Goal: Consume media (video, audio)

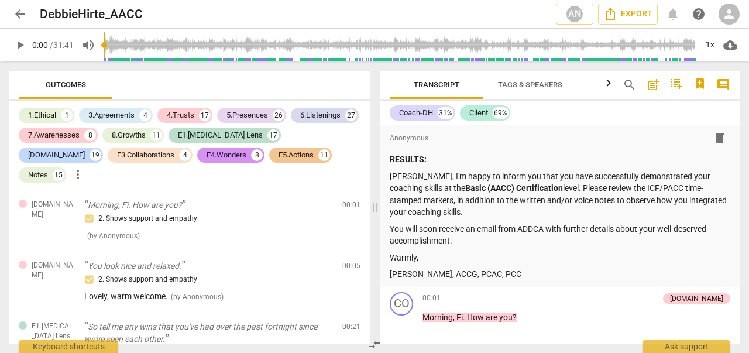
click at [23, 44] on span "play_arrow" at bounding box center [20, 45] width 14 height 14
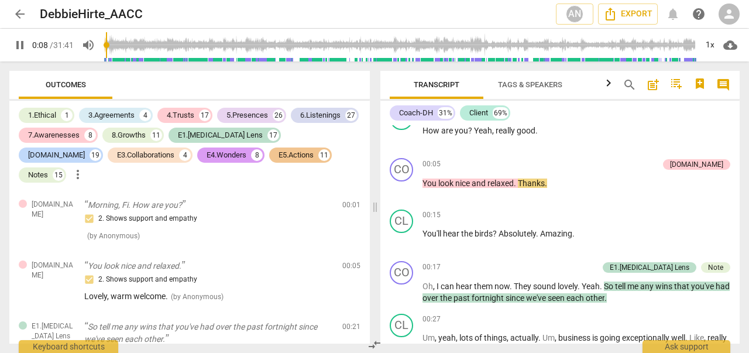
click at [206, 151] on div "E4.Wonders" at bounding box center [226, 155] width 40 height 12
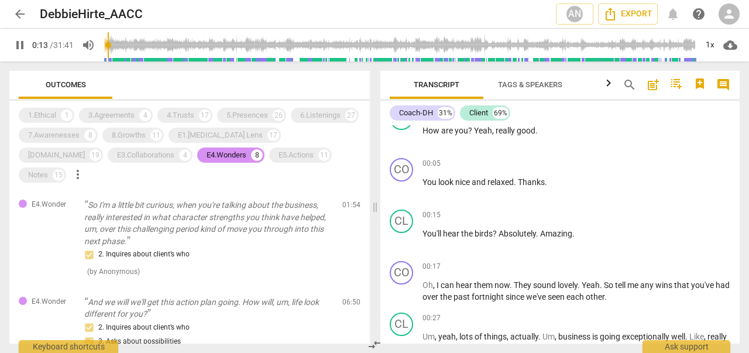
click at [526, 91] on span "Tags & Speakers" at bounding box center [530, 85] width 92 height 16
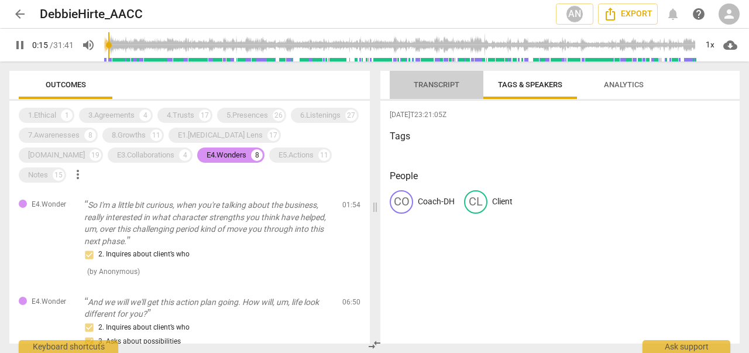
click at [442, 87] on span "Transcript" at bounding box center [436, 84] width 46 height 9
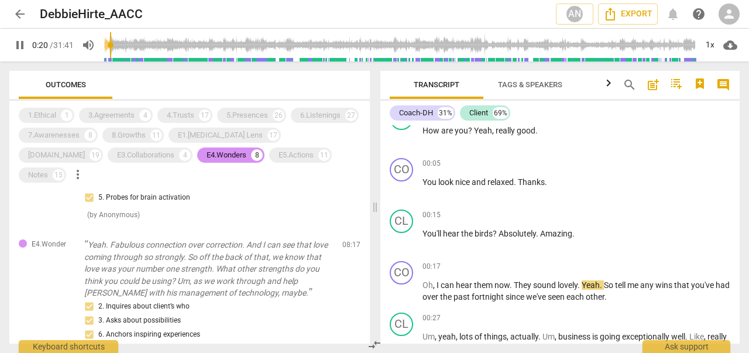
scroll to position [0, 0]
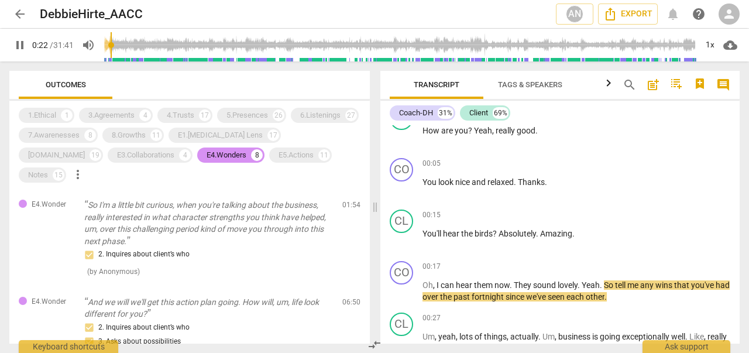
click at [22, 42] on span "pause" at bounding box center [20, 45] width 14 height 14
click at [22, 42] on span "play_arrow" at bounding box center [20, 45] width 14 height 14
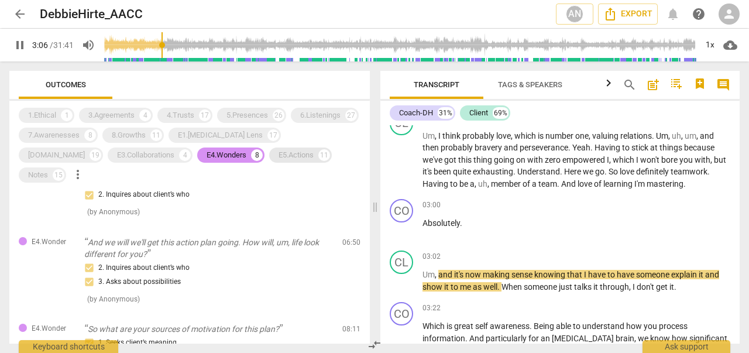
scroll to position [56, 0]
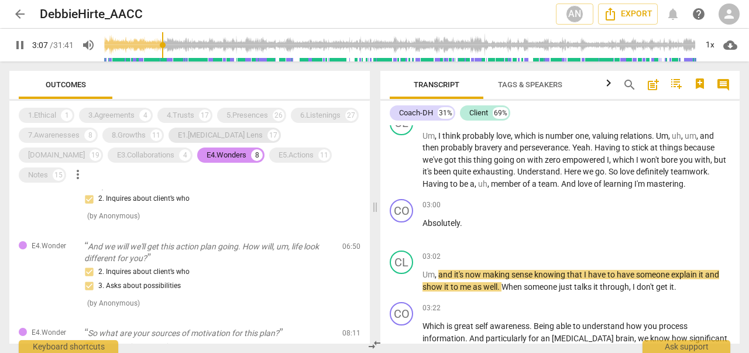
click at [201, 133] on div "E1.[MEDICAL_DATA] Lens" at bounding box center [220, 135] width 85 height 12
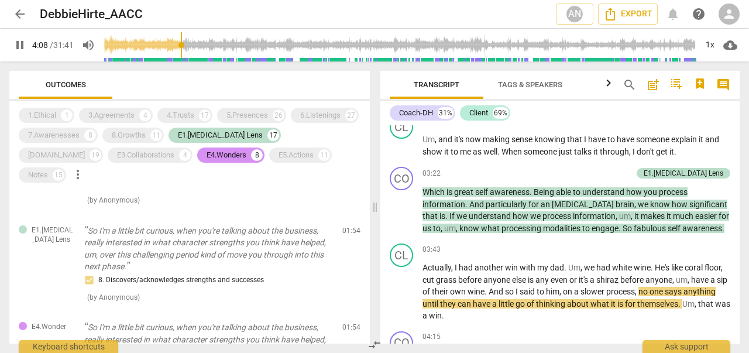
scroll to position [0, 0]
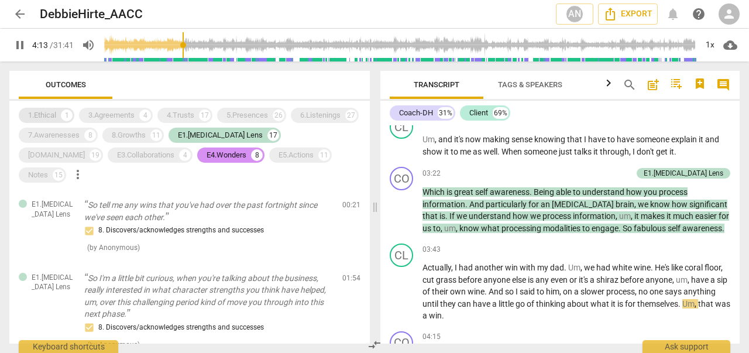
click at [53, 114] on div "1.Ethical" at bounding box center [42, 115] width 28 height 12
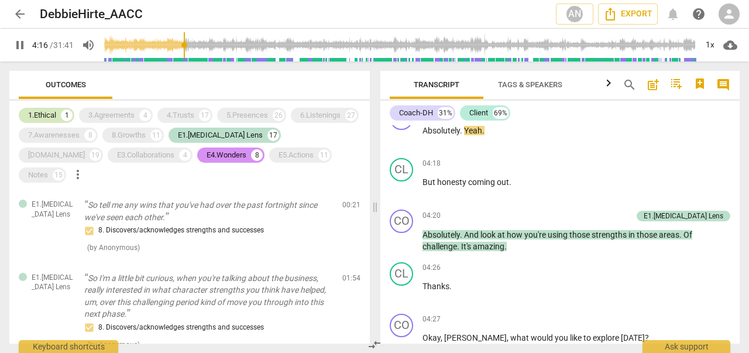
click at [42, 111] on div "1.Ethical" at bounding box center [42, 115] width 28 height 12
click at [206, 158] on div "E4.Wonders" at bounding box center [226, 155] width 40 height 12
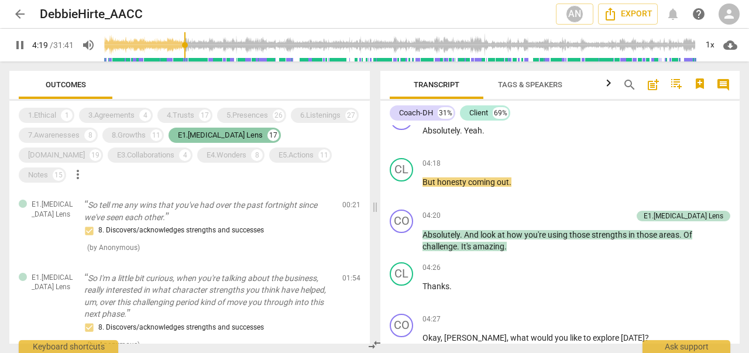
click at [197, 137] on div "E1.[MEDICAL_DATA] Lens" at bounding box center [220, 135] width 85 height 12
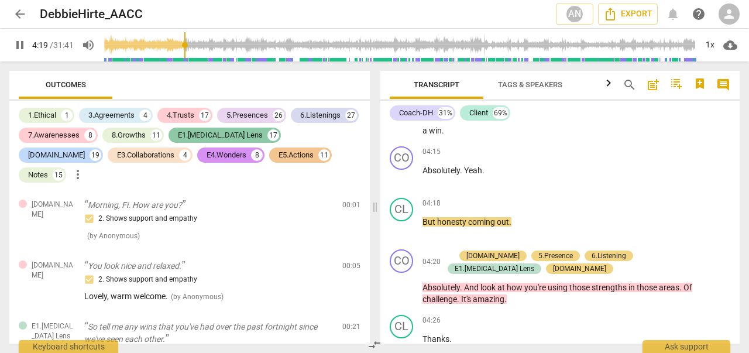
click at [194, 136] on div "E1.[MEDICAL_DATA] Lens" at bounding box center [220, 135] width 85 height 12
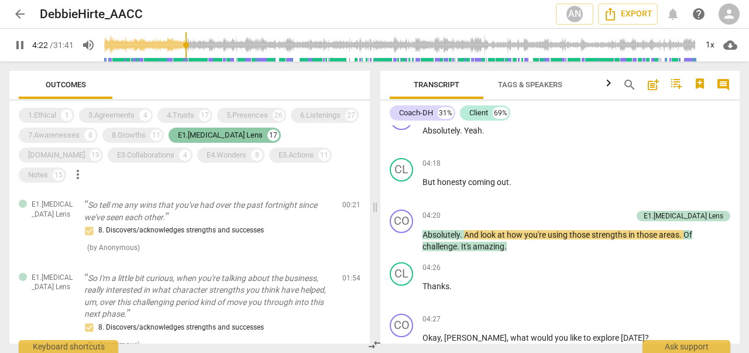
click at [187, 139] on div "E1.[MEDICAL_DATA] Lens" at bounding box center [220, 135] width 85 height 12
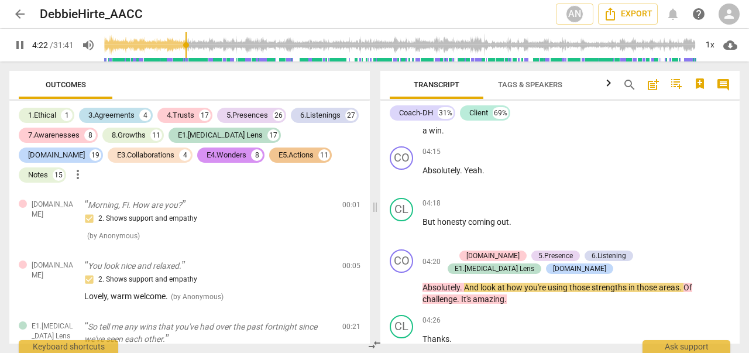
scroll to position [1297, 0]
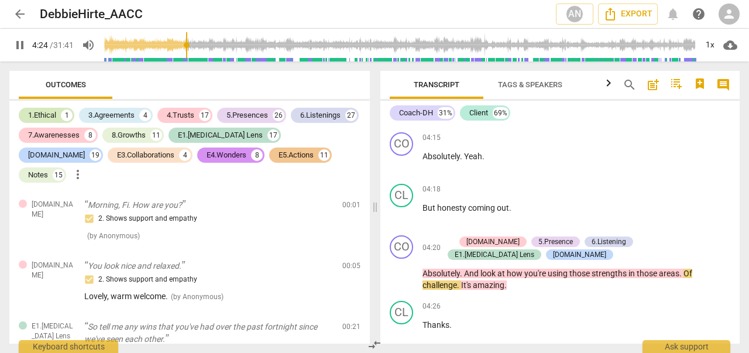
click at [55, 112] on div "1.Ethical" at bounding box center [42, 115] width 28 height 12
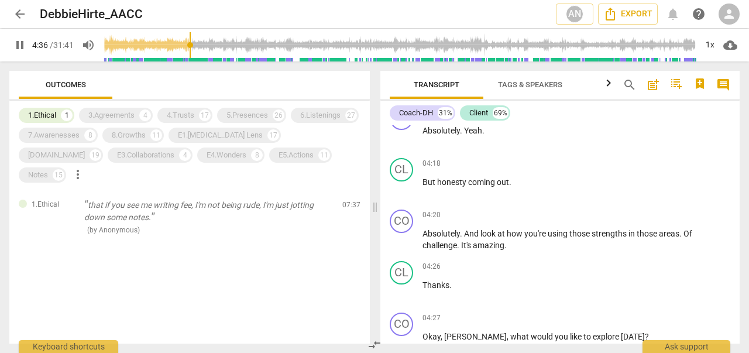
scroll to position [1537, 0]
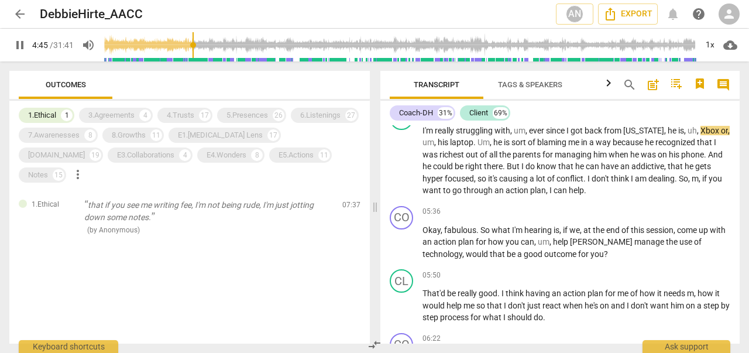
type input "286"
click at [19, 15] on span "arrow_back" at bounding box center [20, 14] width 14 height 14
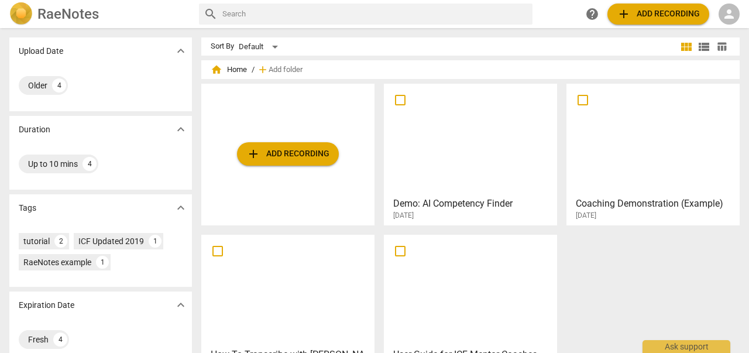
scroll to position [33, 0]
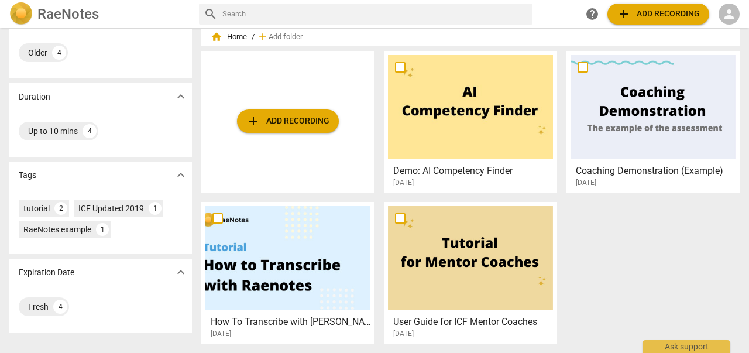
click at [116, 180] on div "Tags expand_more" at bounding box center [100, 174] width 182 height 27
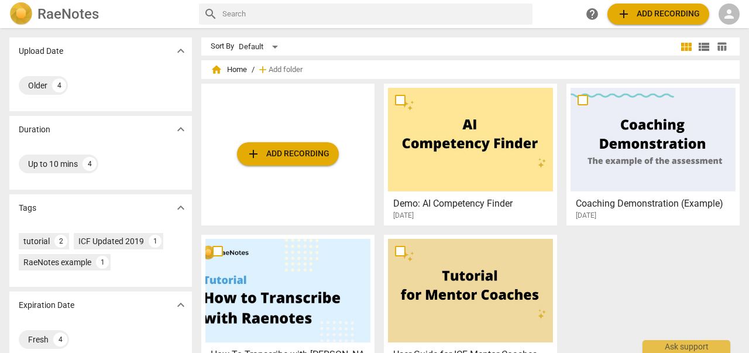
click at [730, 13] on span "person" at bounding box center [729, 14] width 14 height 14
click at [726, 26] on li "Login" at bounding box center [719, 28] width 42 height 28
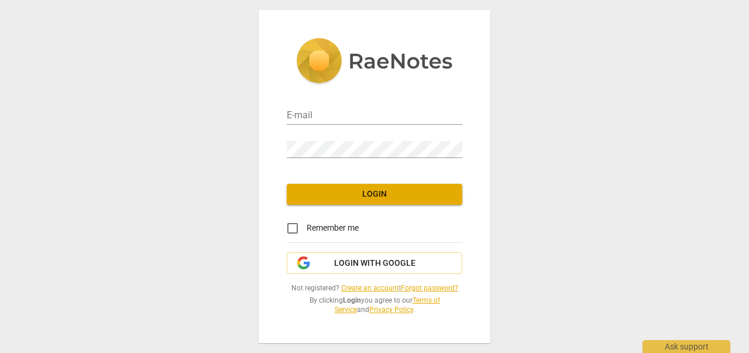
type input "[PERSON_NAME][EMAIL_ADDRESS][DOMAIN_NAME]"
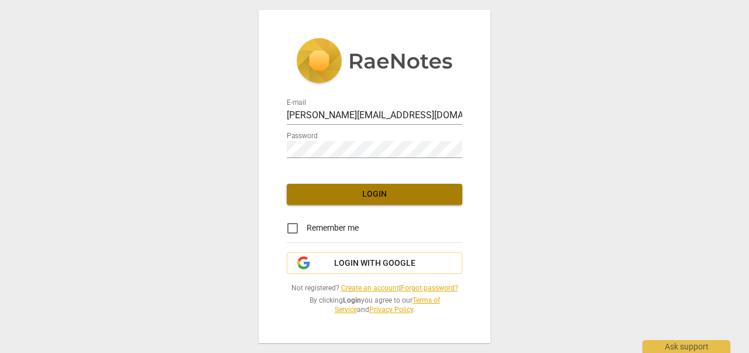
click at [369, 197] on span "Login" at bounding box center [374, 194] width 157 height 12
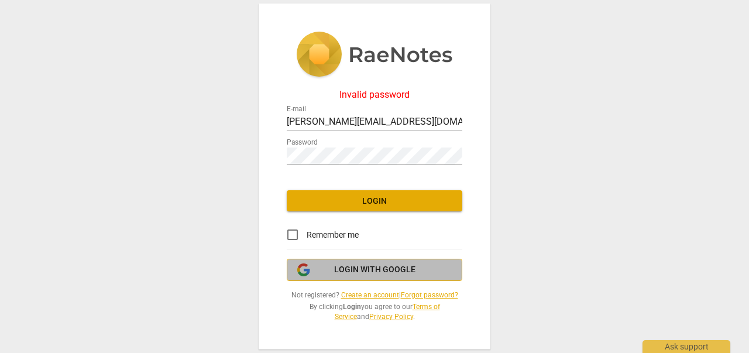
click at [374, 271] on span "Login with Google" at bounding box center [374, 270] width 81 height 12
